Goal: Transaction & Acquisition: Subscribe to service/newsletter

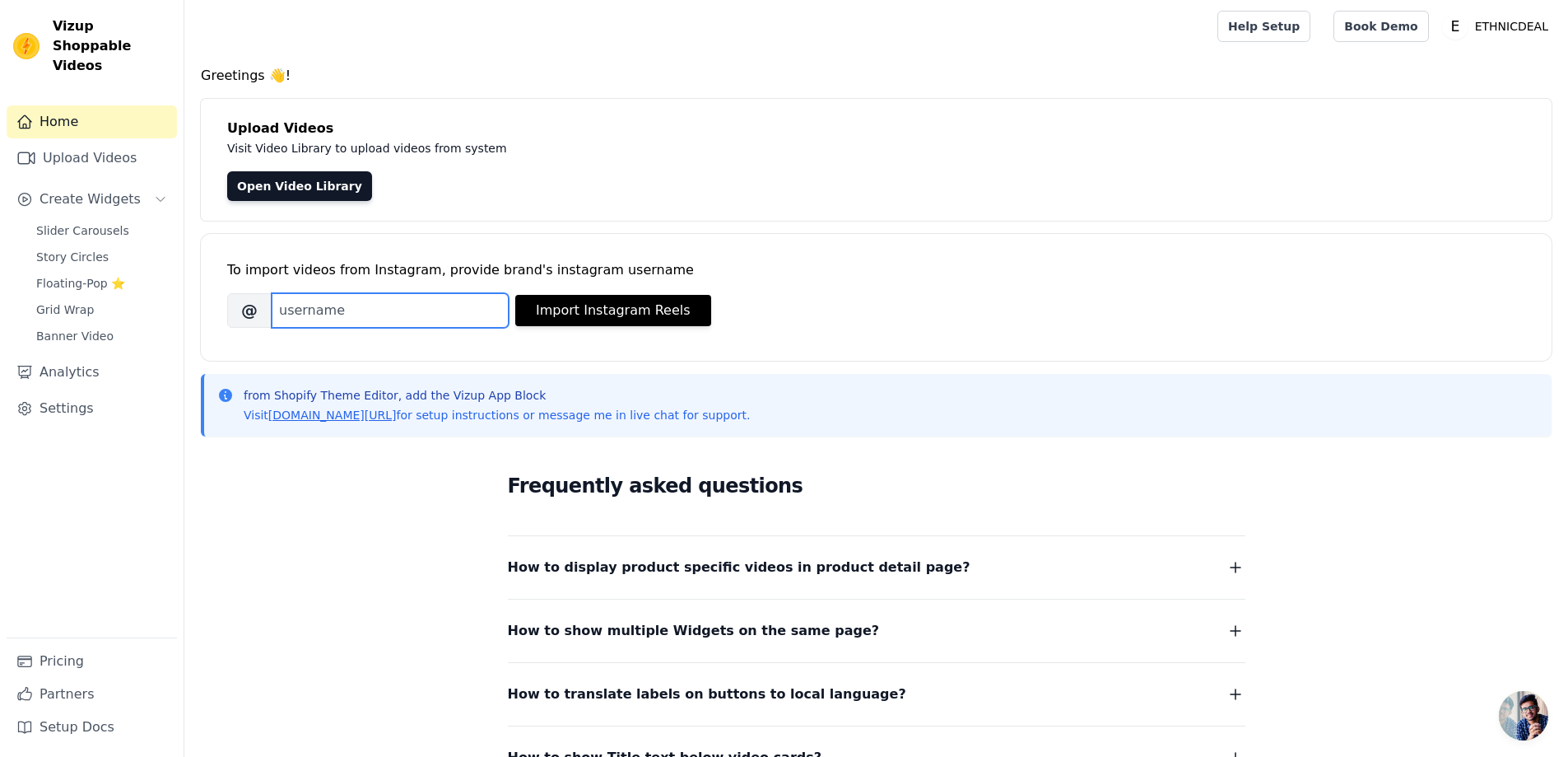
click at [335, 302] on input "Brand's Instagram Username" at bounding box center [390, 310] width 237 height 35
click at [72, 666] on link "Pricing" at bounding box center [91, 660] width 170 height 33
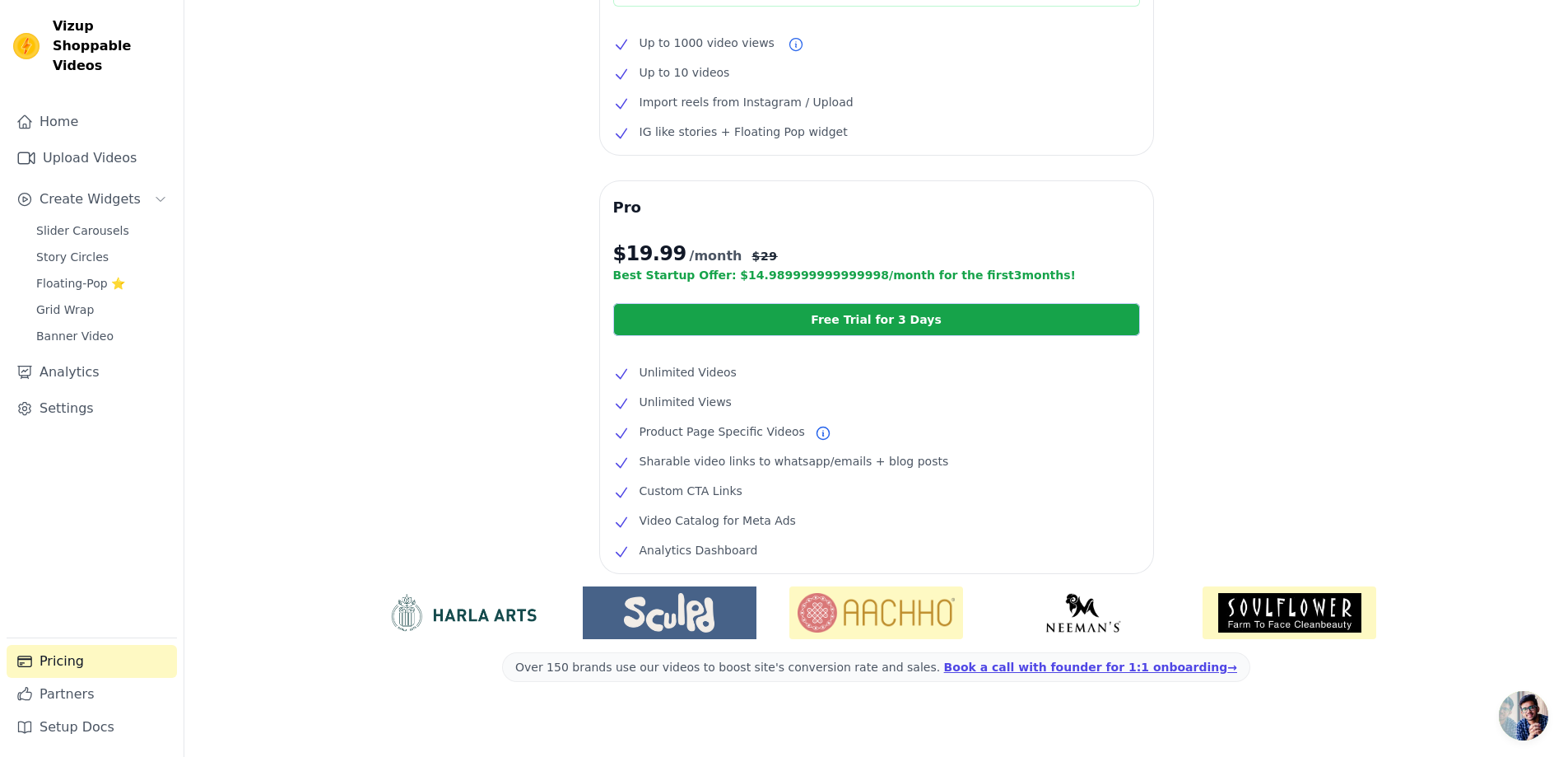
scroll to position [230, 0]
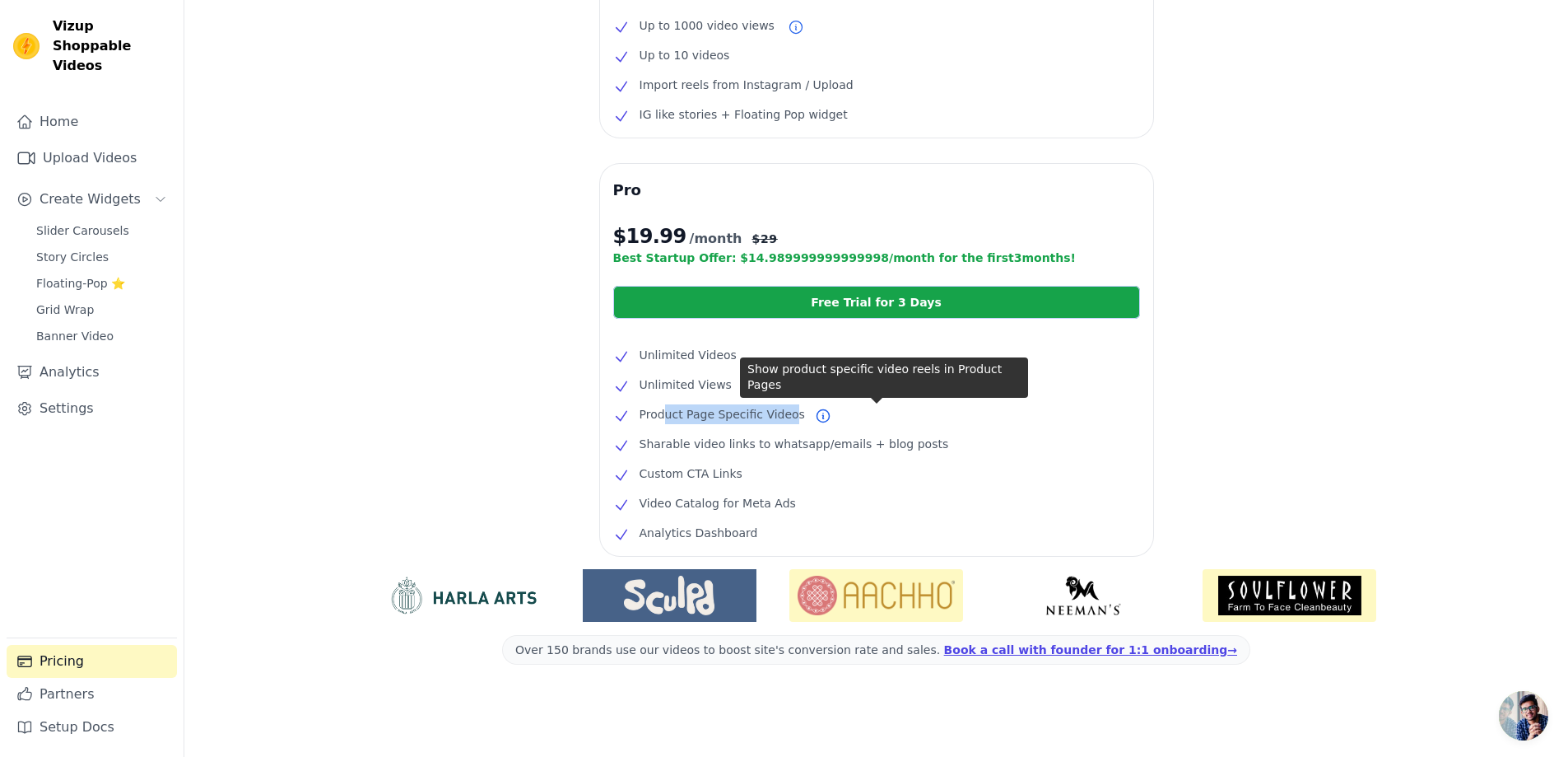
drag, startPoint x: 664, startPoint y: 412, endPoint x: 781, endPoint y: 408, distance: 117.1
click at [781, 408] on span "Product Page Specific Videos" at bounding box center [722, 414] width 165 height 20
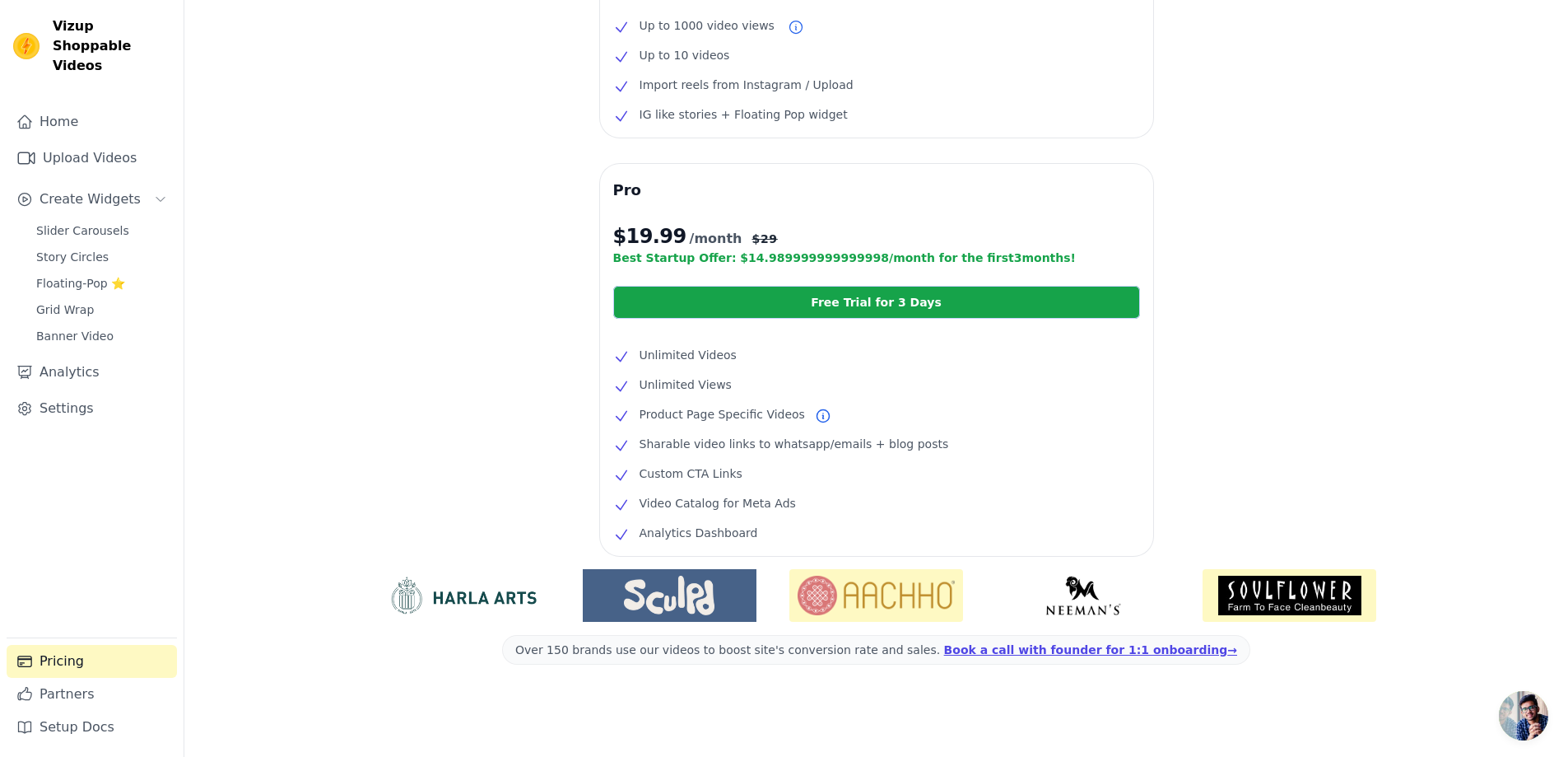
click at [508, 364] on div "Free $0 /month Current Plan Up to 1000 video views Up to 10 videos Import reels…" at bounding box center [877, 301] width 1384 height 912
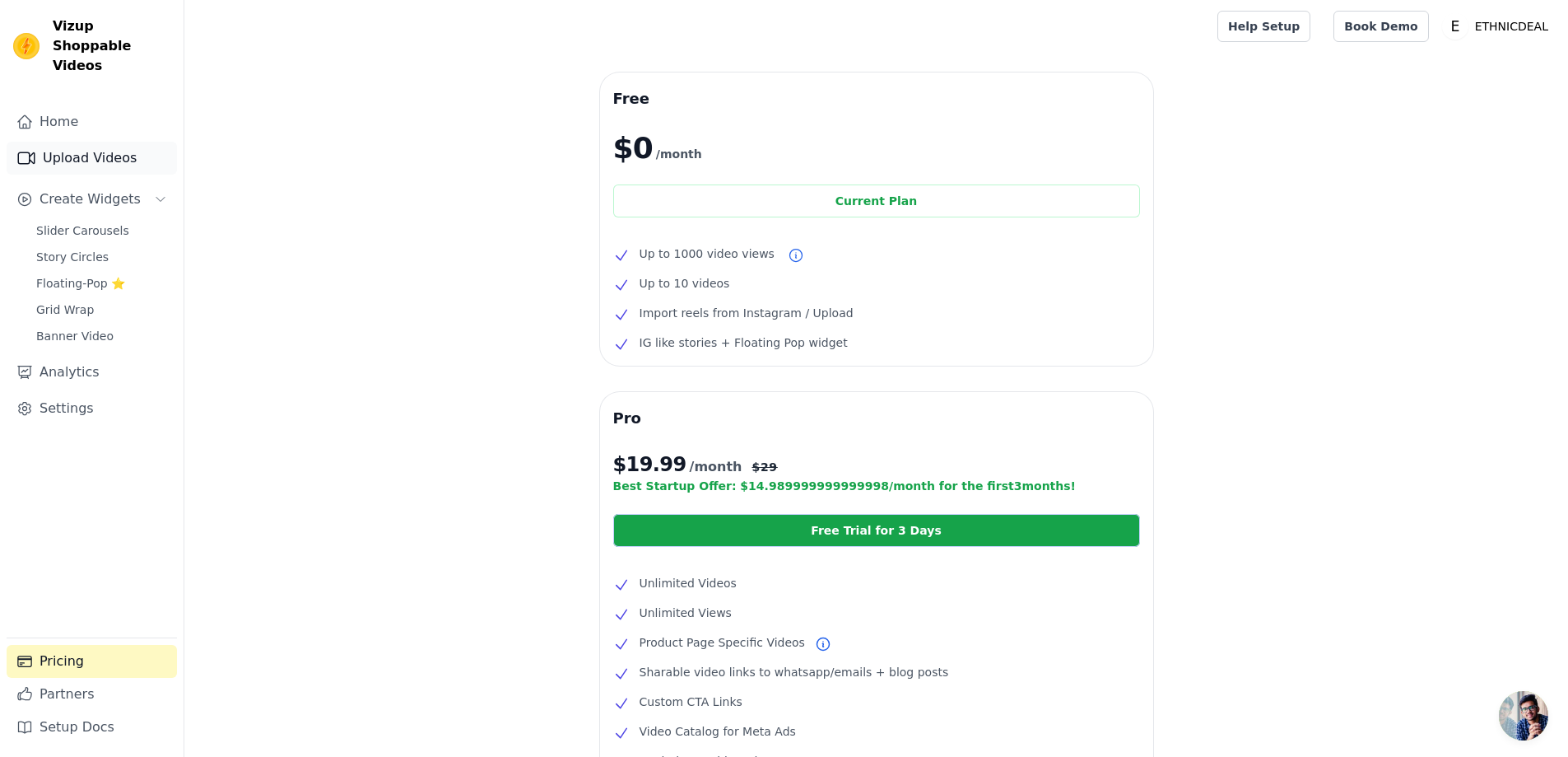
click at [74, 142] on link "Upload Videos" at bounding box center [91, 158] width 170 height 33
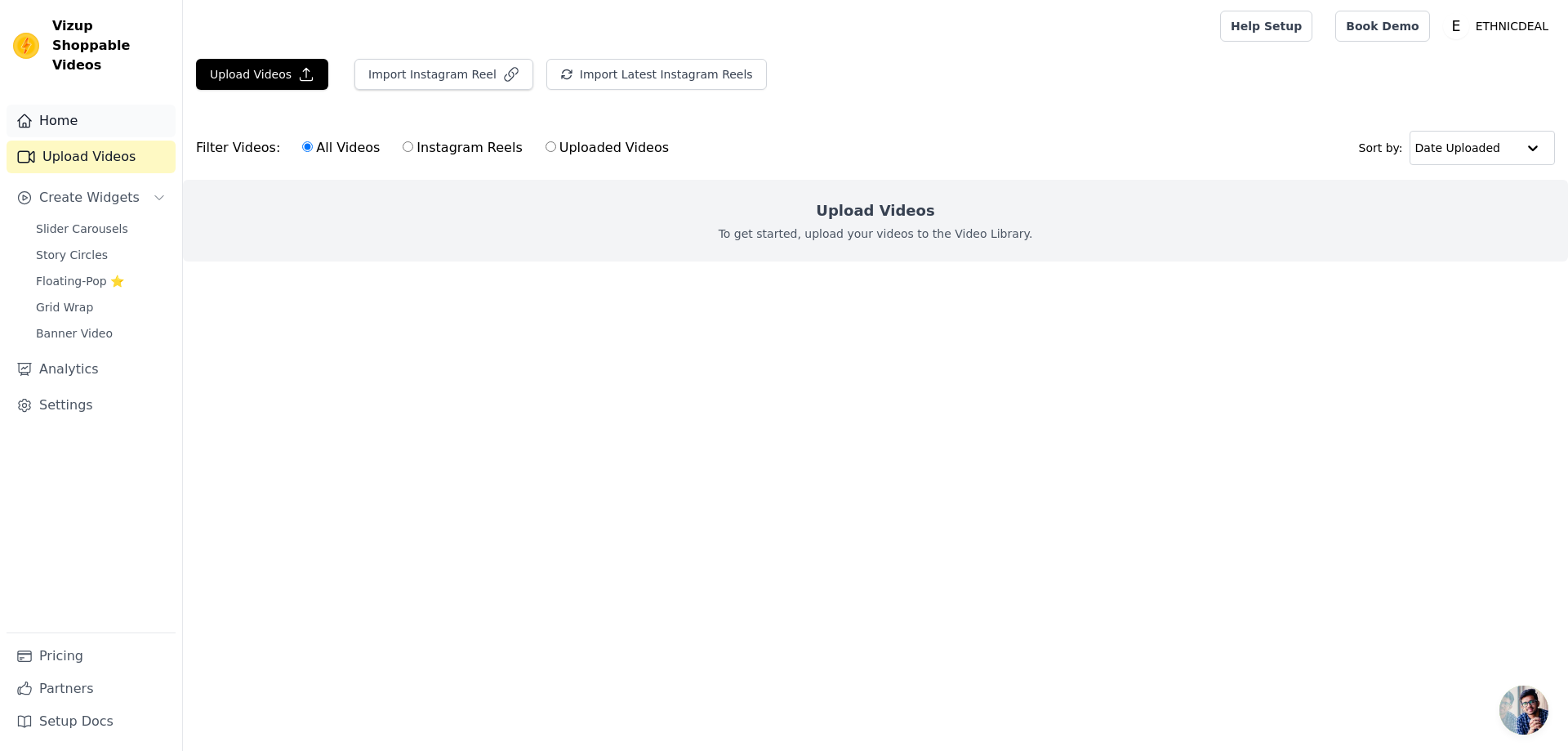
click at [61, 105] on link "Home" at bounding box center [91, 121] width 169 height 33
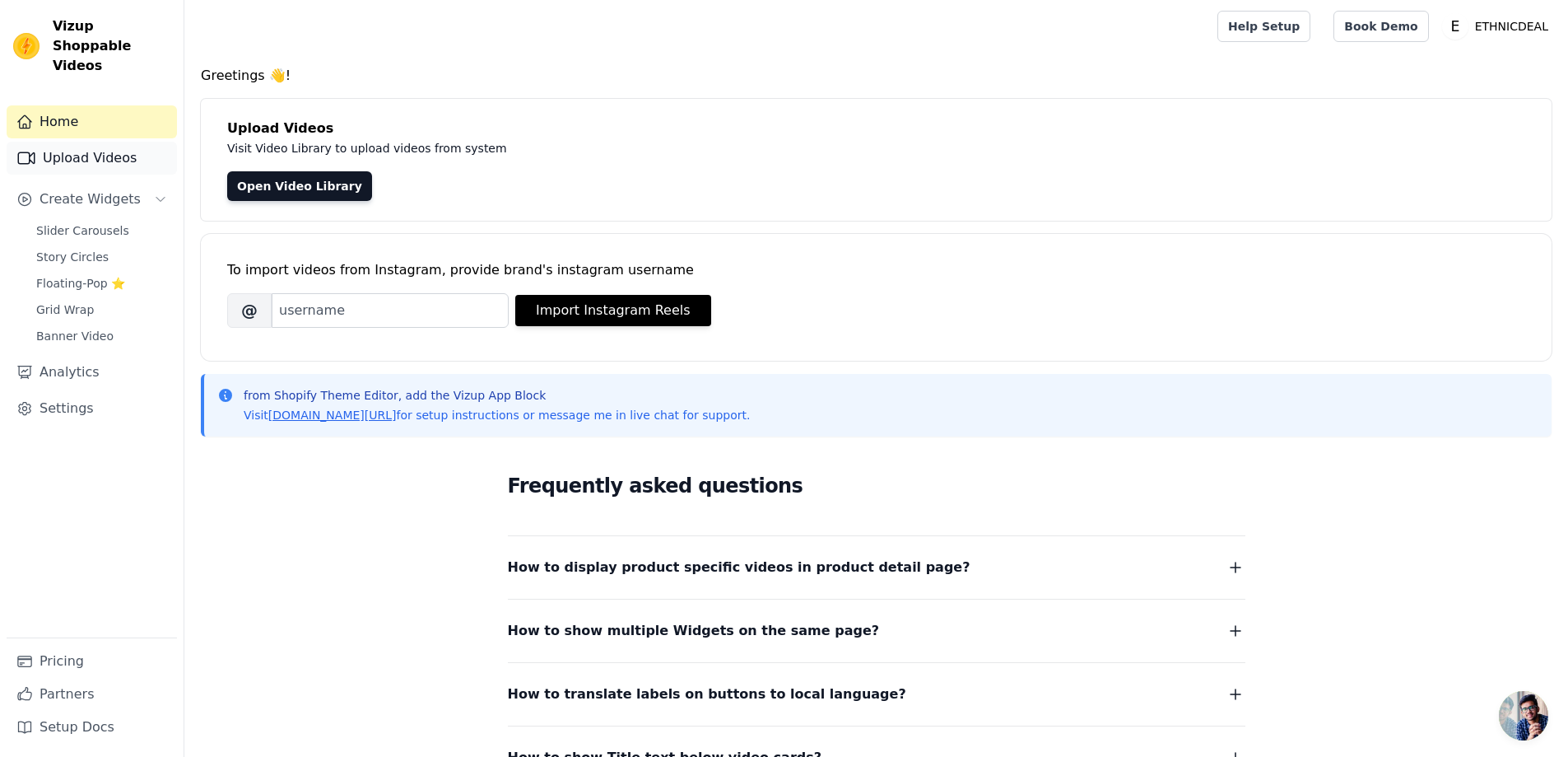
click at [75, 142] on link "Upload Videos" at bounding box center [91, 158] width 170 height 33
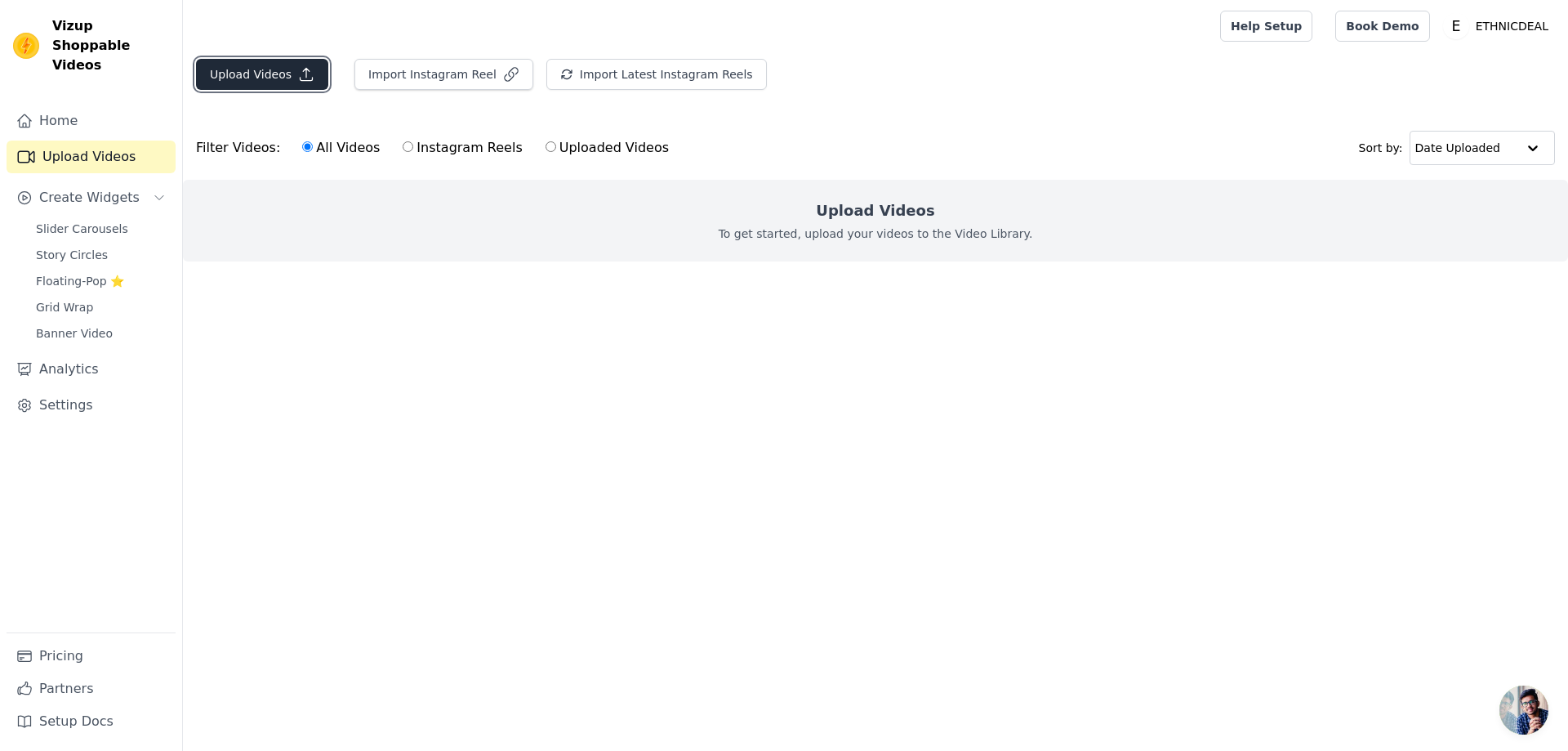
click at [282, 72] on button "Upload Videos" at bounding box center [262, 74] width 132 height 31
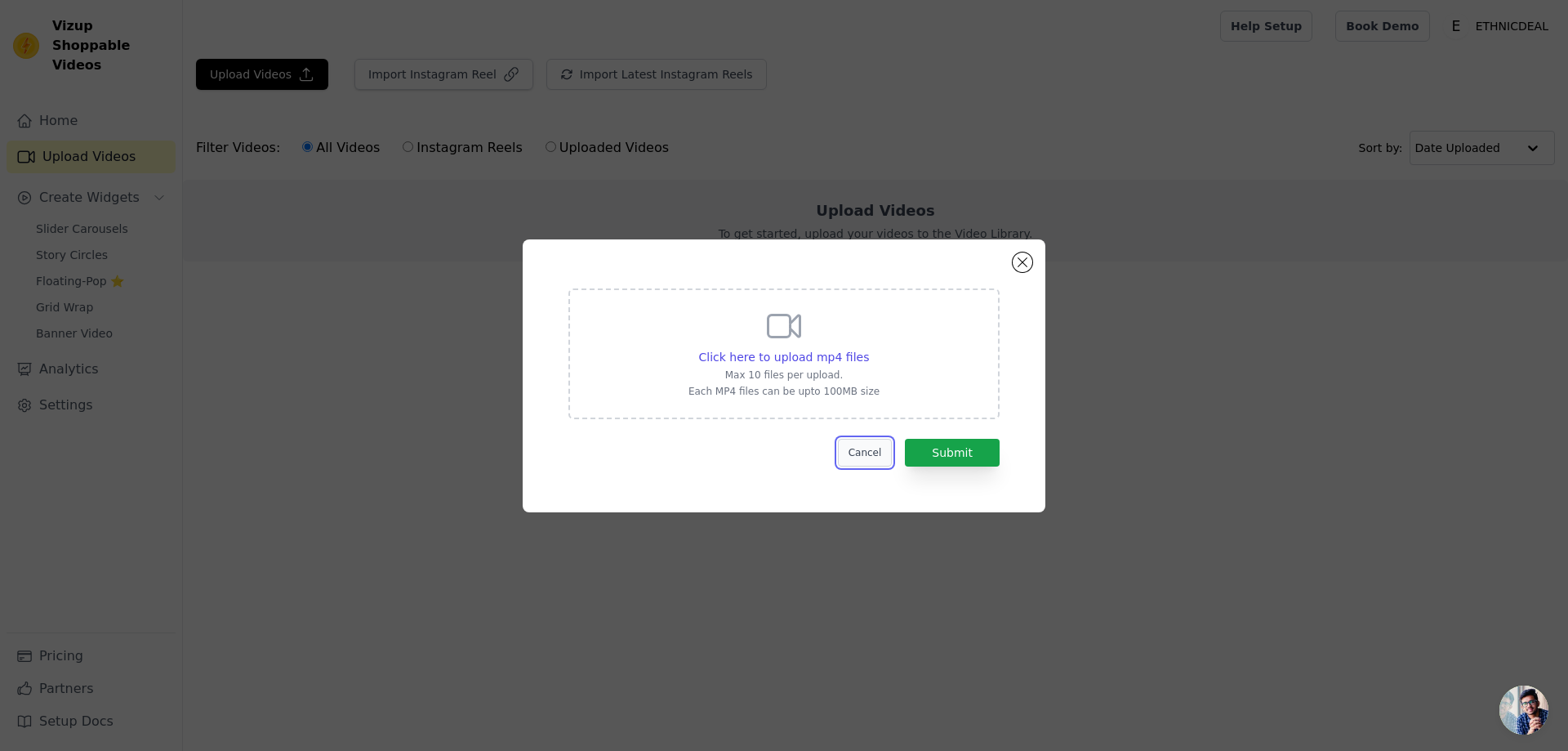
click at [876, 444] on button "Cancel" at bounding box center [865, 453] width 55 height 28
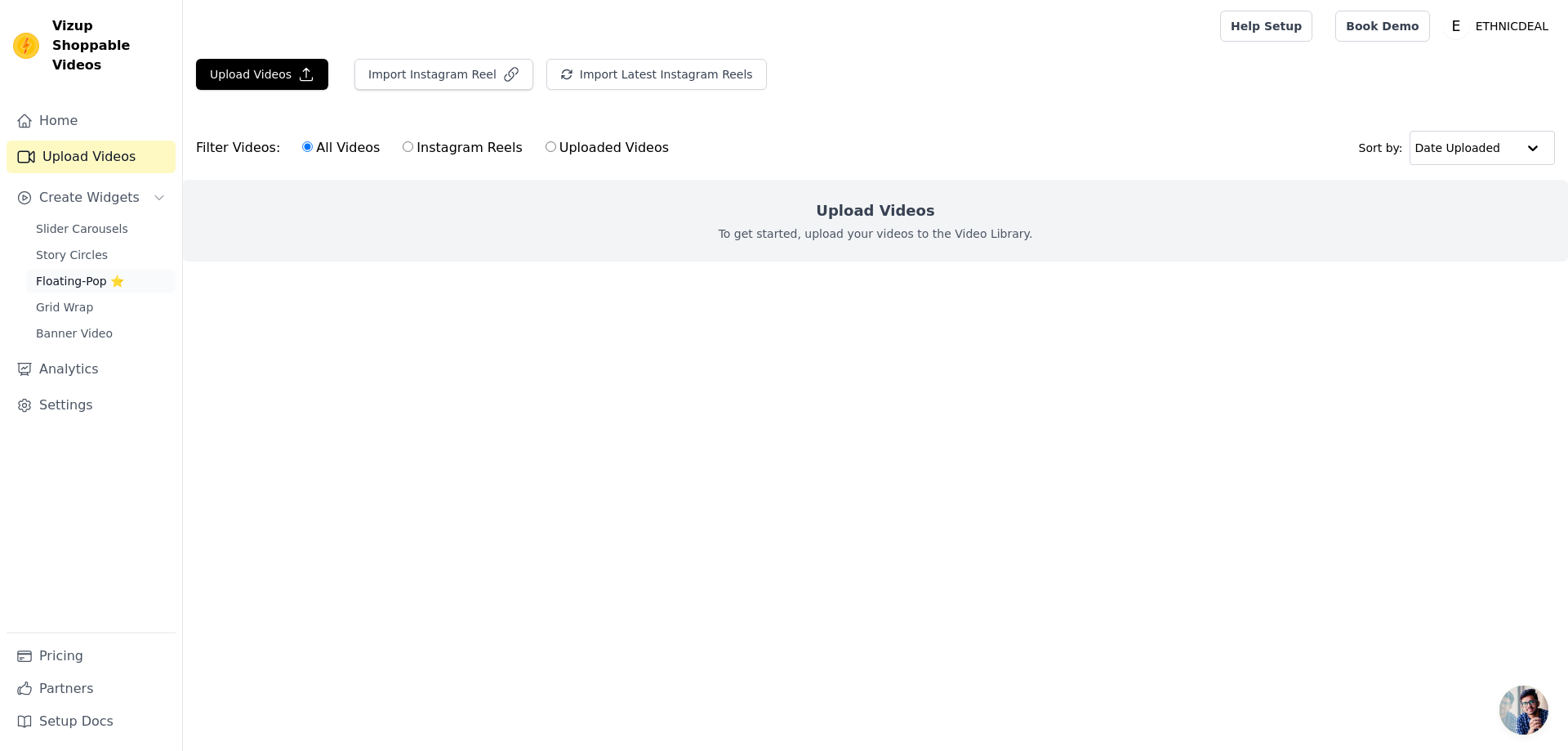
click at [85, 273] on span "Floating-Pop ⭐" at bounding box center [80, 281] width 88 height 17
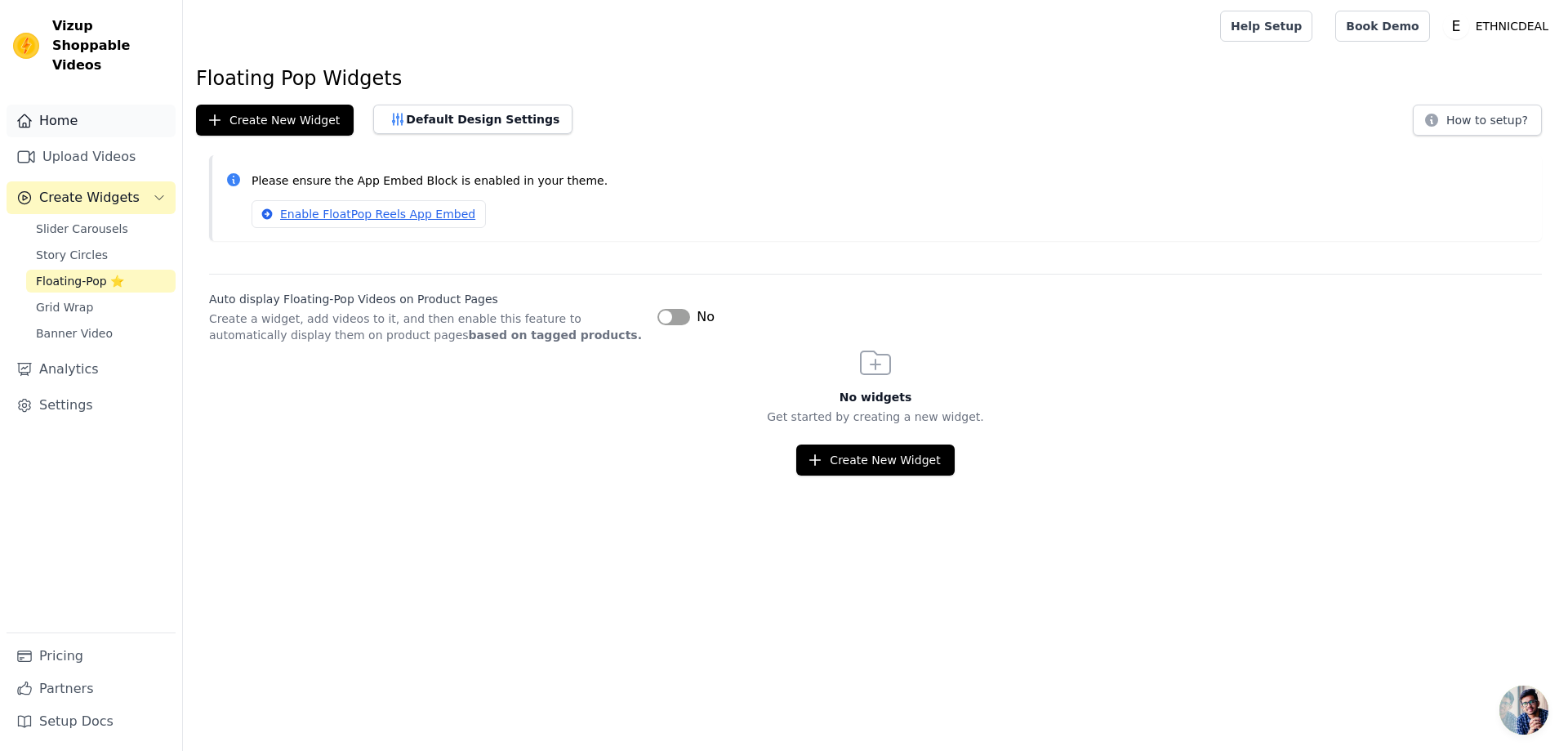
click at [77, 107] on link "Home" at bounding box center [91, 121] width 169 height 33
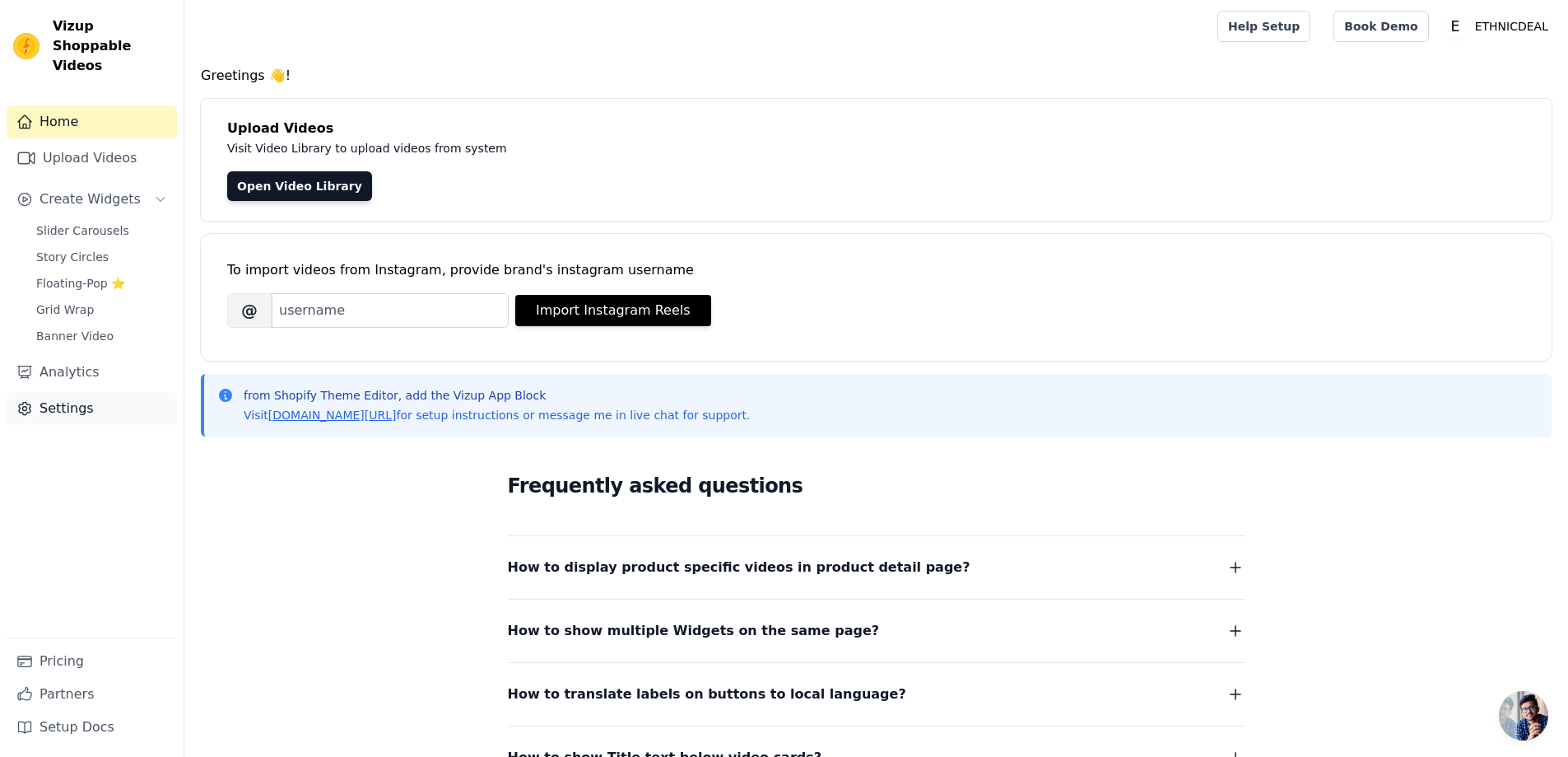
click at [69, 393] on link "Settings" at bounding box center [91, 408] width 170 height 33
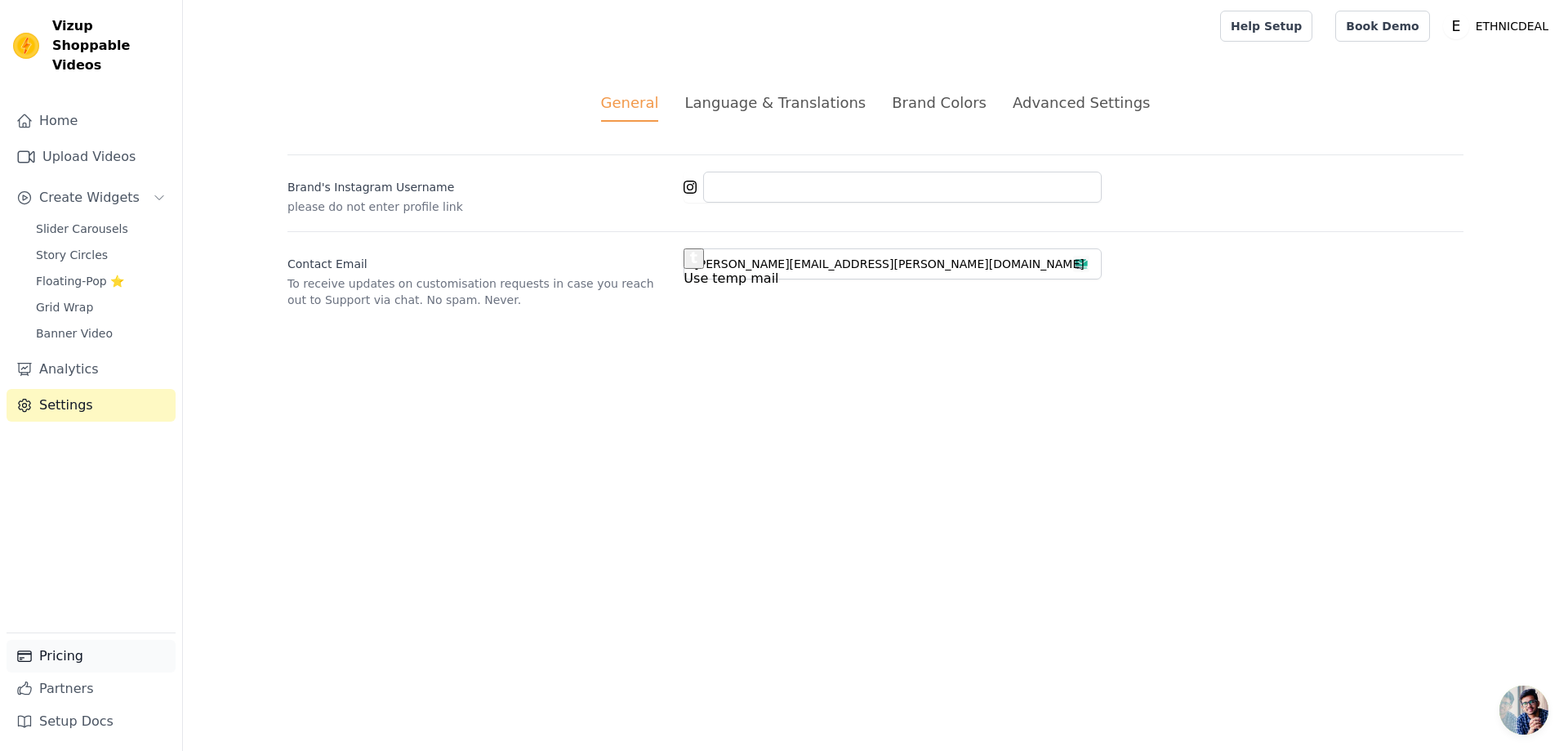
click at [73, 669] on link "Pricing" at bounding box center [91, 655] width 169 height 33
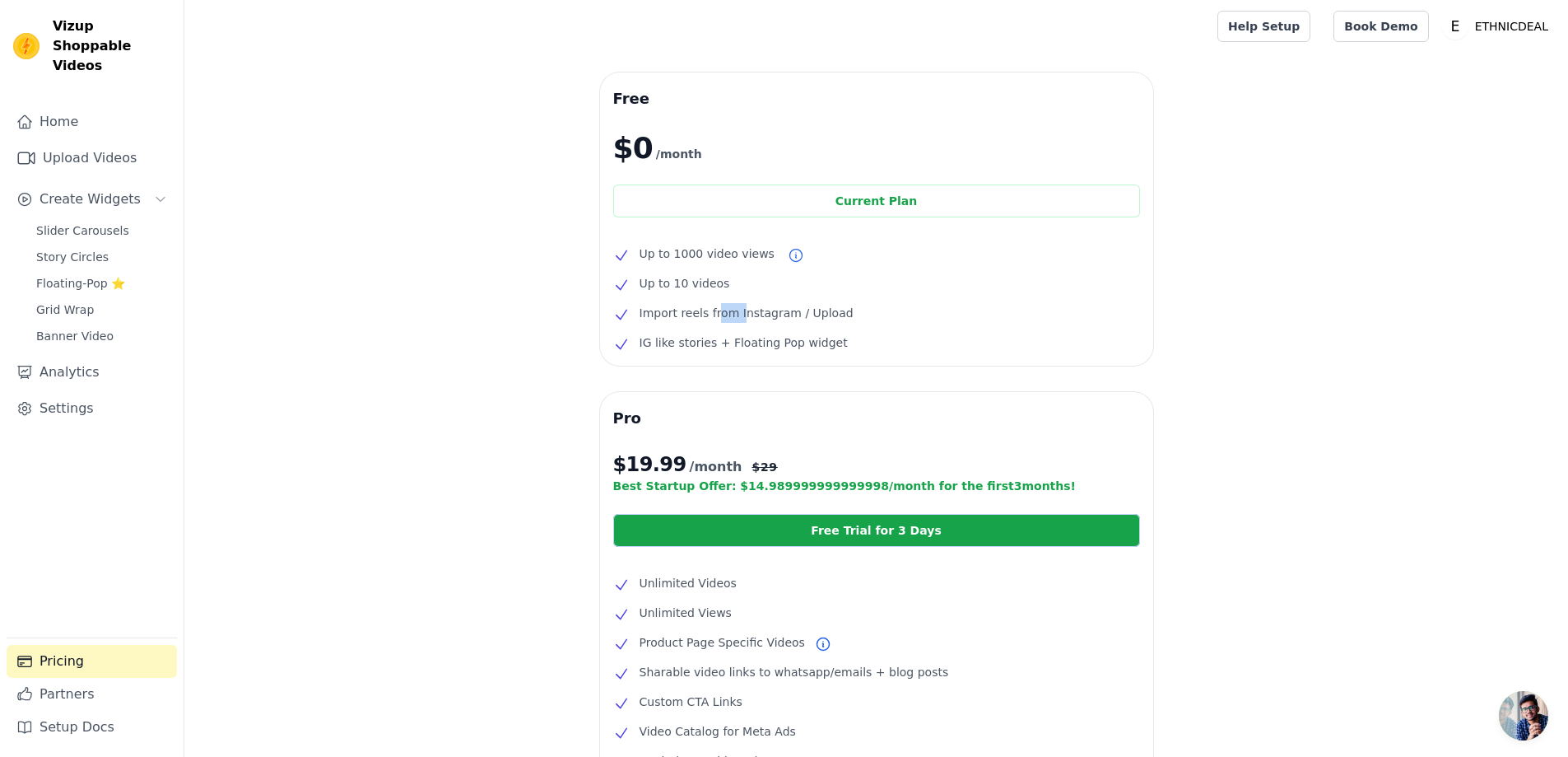
drag, startPoint x: 711, startPoint y: 319, endPoint x: 752, endPoint y: 313, distance: 41.4
click at [737, 313] on span "Import reels from Instagram / Upload" at bounding box center [746, 312] width 214 height 20
click at [823, 313] on span "Import reels from Instagram / Upload" at bounding box center [746, 312] width 214 height 20
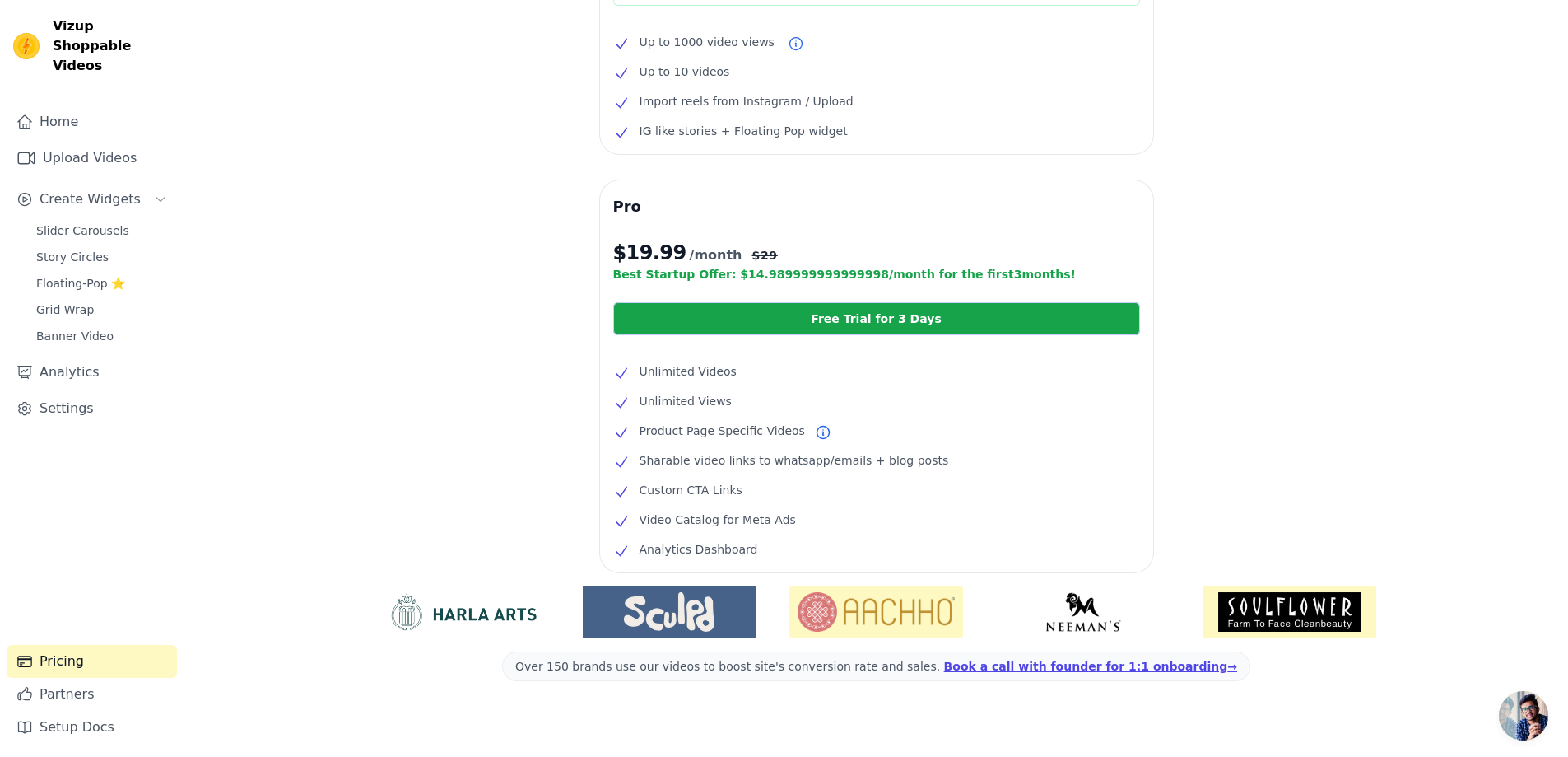
scroll to position [230, 0]
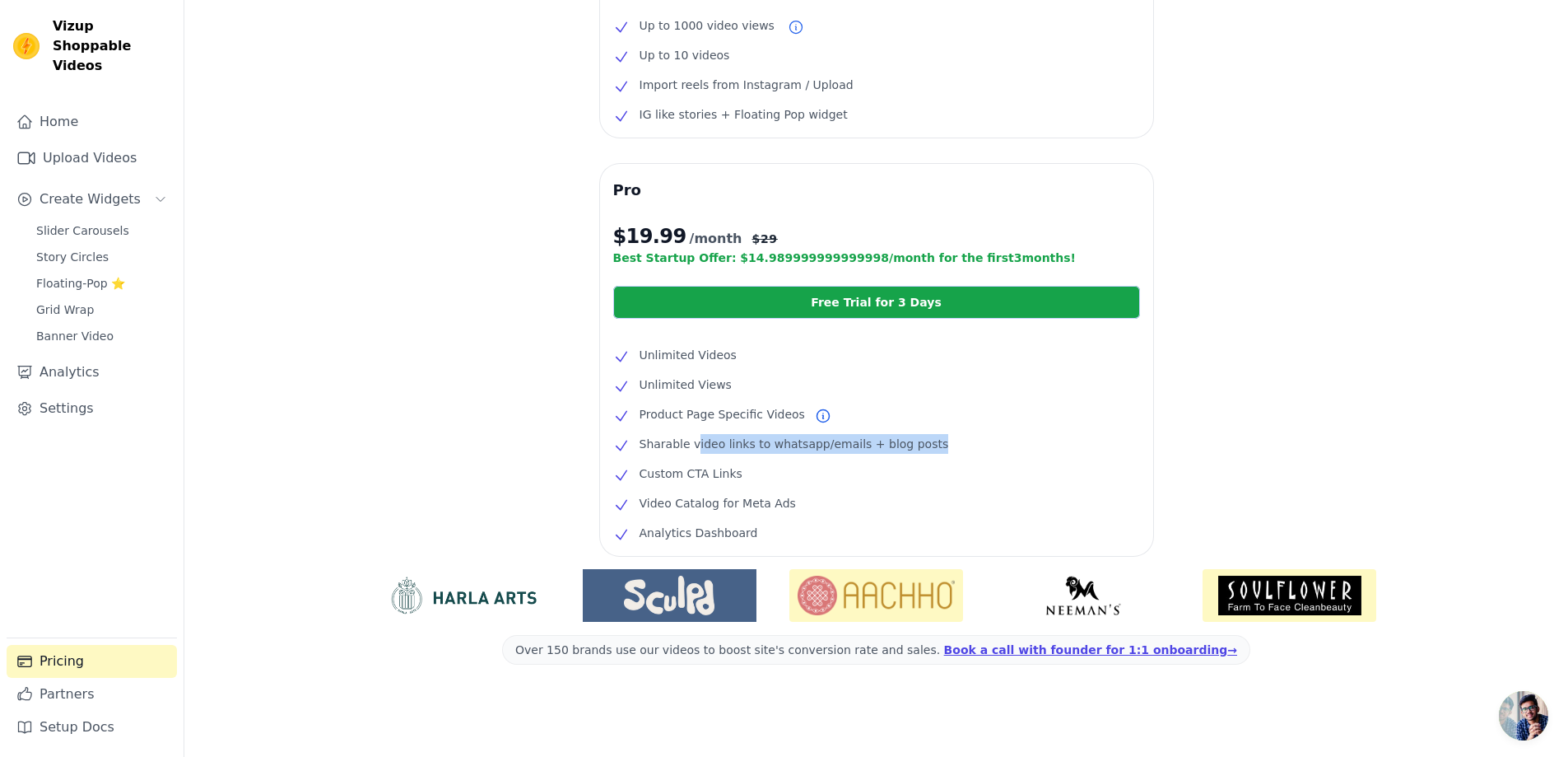
drag, startPoint x: 692, startPoint y: 444, endPoint x: 911, endPoint y: 449, distance: 219.1
click at [911, 449] on li "Sharable video links to whatsapp/emails + blog posts" at bounding box center [877, 444] width 527 height 20
click at [958, 447] on li "Sharable video links to whatsapp/emails + blog posts" at bounding box center [877, 444] width 527 height 20
click at [752, 301] on link "Free Trial for 3 Days" at bounding box center [877, 302] width 527 height 33
